Goal: Information Seeking & Learning: Learn about a topic

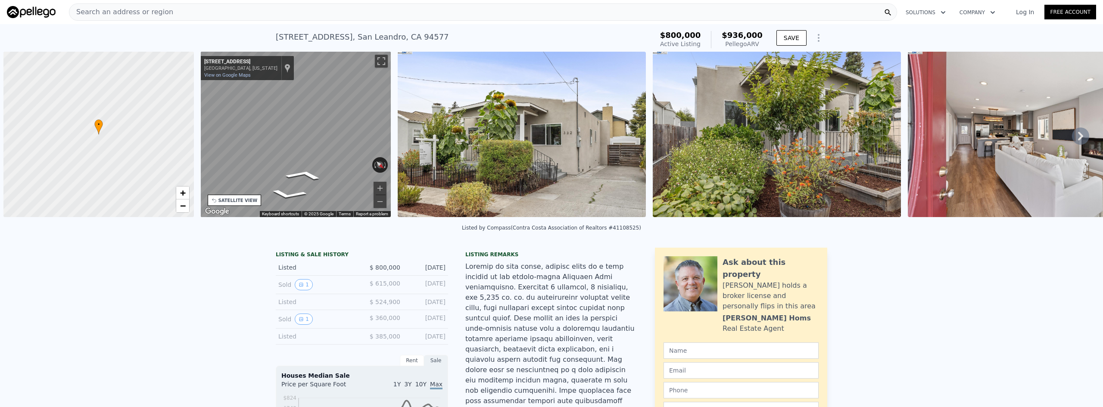
scroll to position [0, 3]
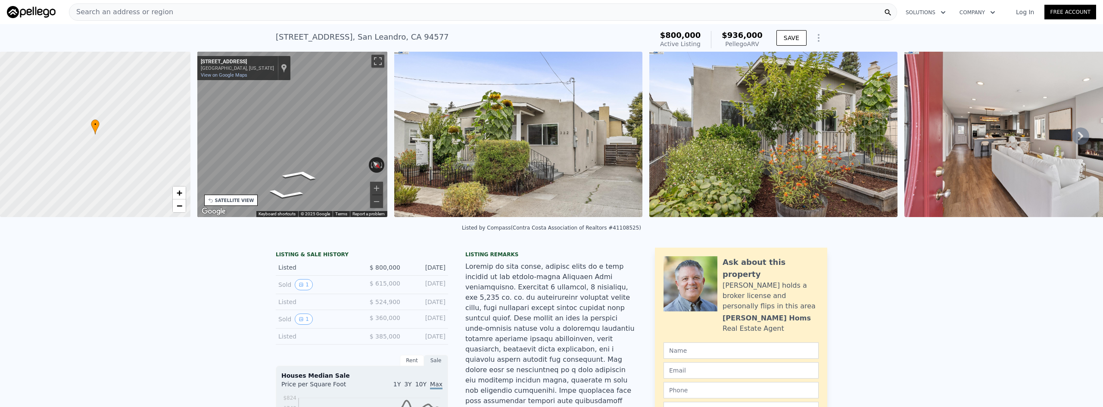
click at [175, 205] on link "−" at bounding box center [179, 206] width 13 height 13
click at [180, 193] on span "+" at bounding box center [179, 192] width 6 height 11
click at [179, 193] on span "+" at bounding box center [179, 192] width 6 height 11
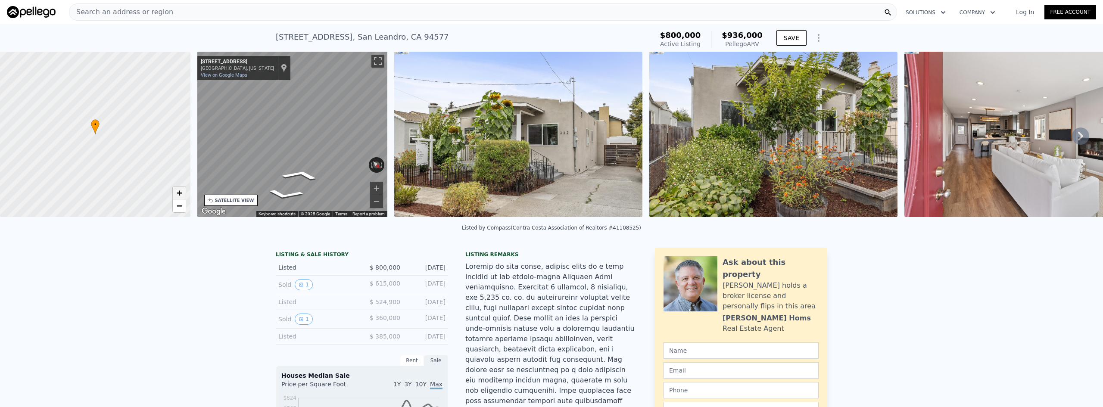
click at [179, 194] on span "+" at bounding box center [179, 192] width 6 height 11
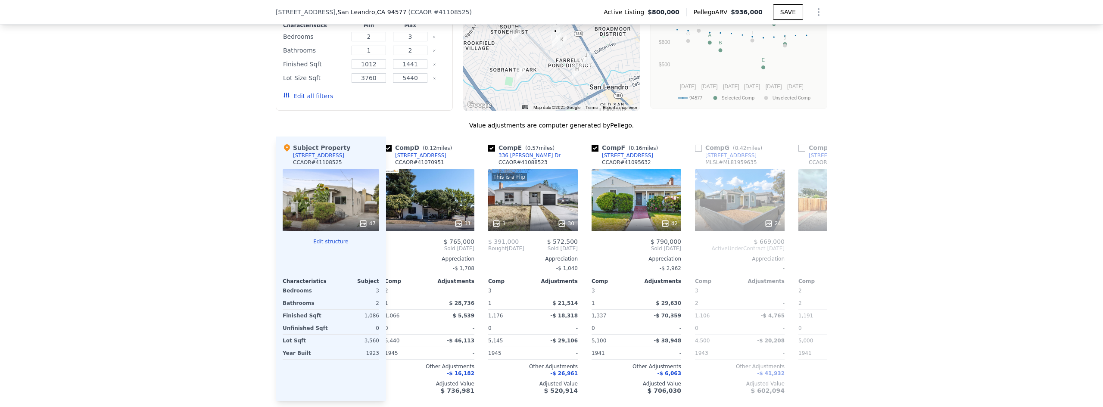
scroll to position [0, 290]
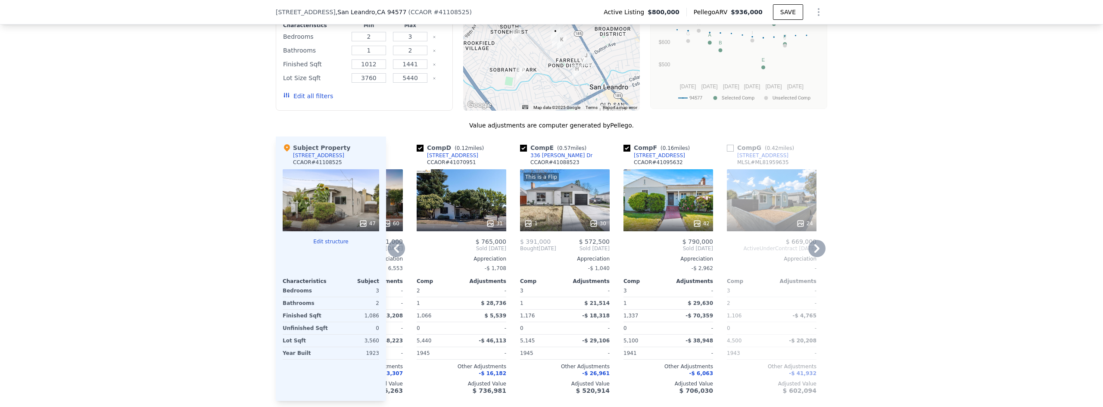
click at [458, 169] on div "31" at bounding box center [462, 200] width 90 height 62
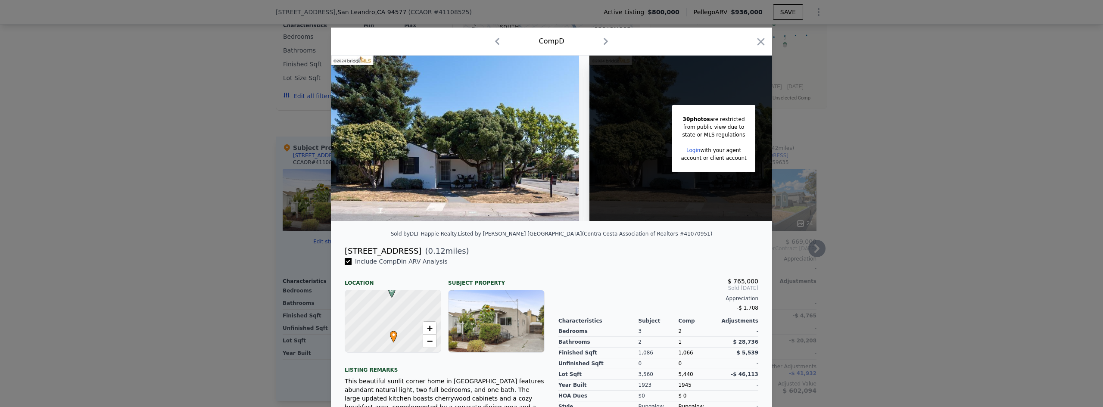
click at [758, 42] on icon "button" at bounding box center [761, 41] width 7 height 7
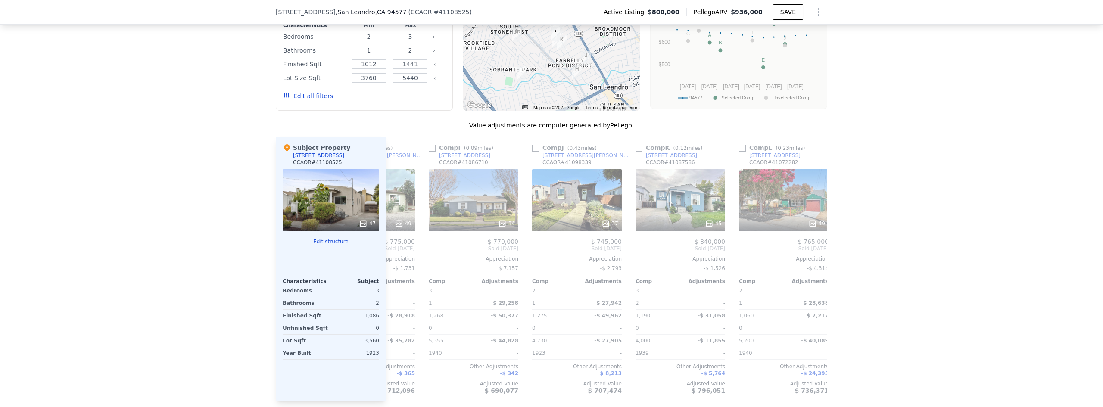
scroll to position [0, 820]
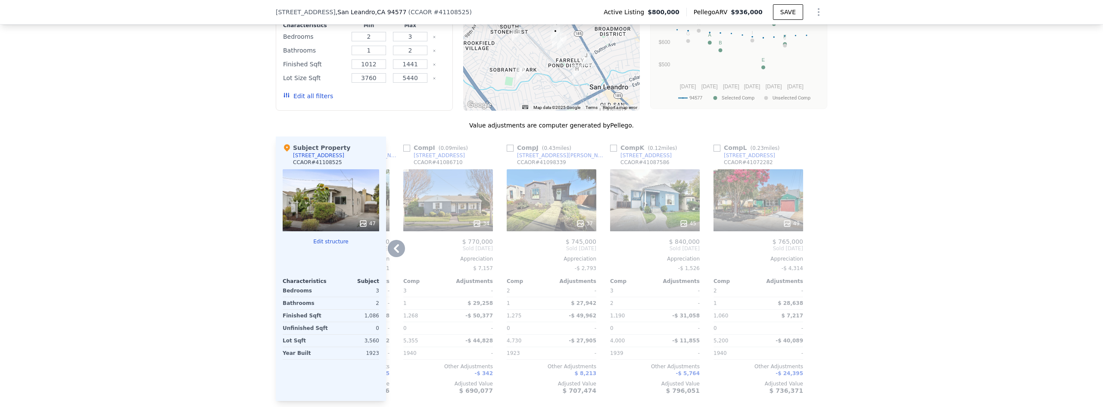
click at [633, 175] on div "45" at bounding box center [655, 200] width 90 height 62
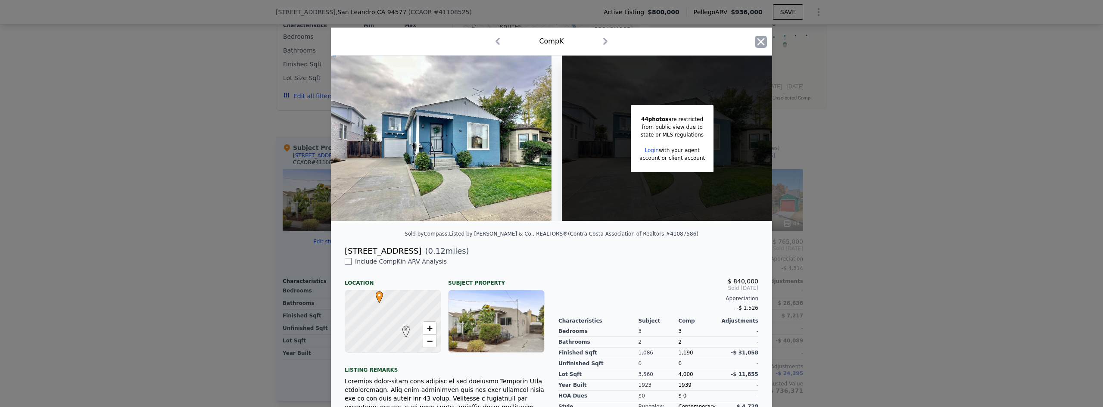
click at [759, 45] on icon "button" at bounding box center [761, 42] width 12 height 12
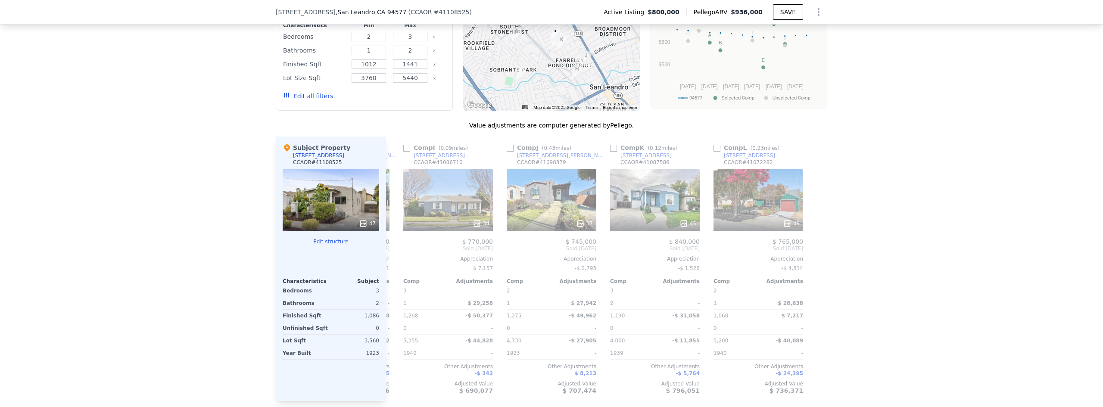
click at [950, 265] on div "We found 12 sales that match your search Listings provided by Contra Costa Asso…" at bounding box center [551, 176] width 1103 height 482
click at [321, 169] on div "47" at bounding box center [331, 200] width 97 height 62
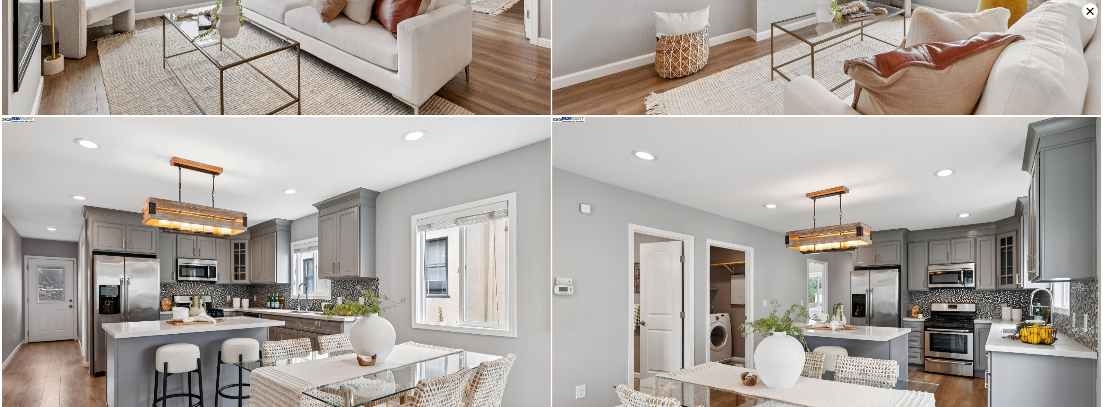
scroll to position [1462, 0]
